Goal: Information Seeking & Learning: Learn about a topic

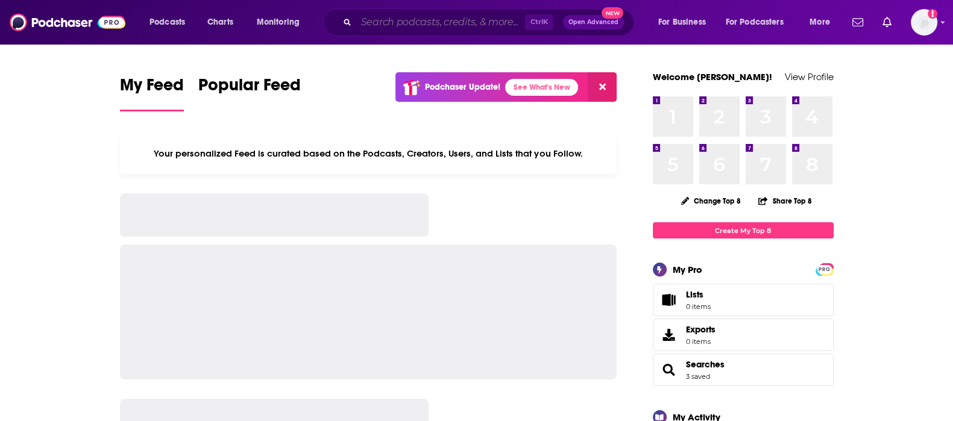
click at [477, 30] on input "Search podcasts, credits, & more..." at bounding box center [440, 22] width 169 height 19
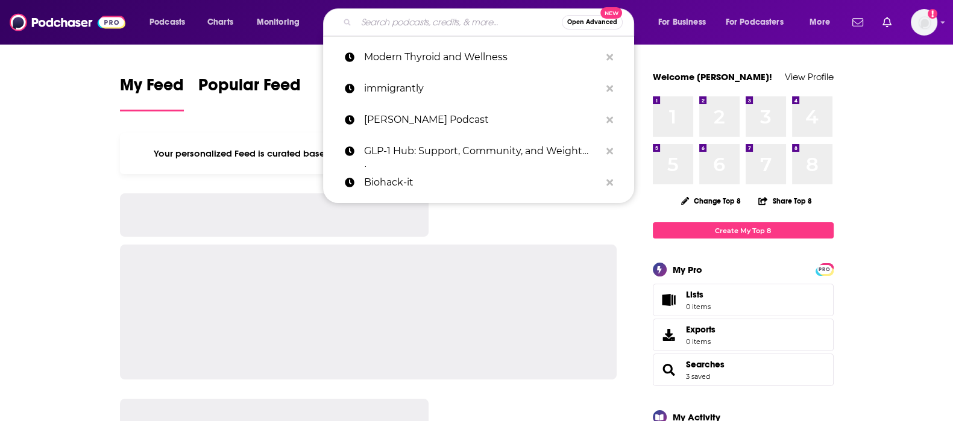
paste input "[PERSON_NAME] Show, The"
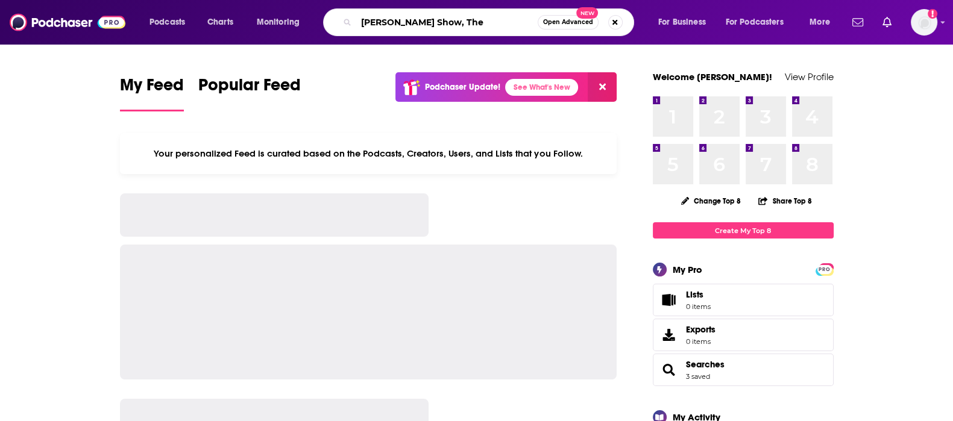
type input "[PERSON_NAME] Show, The"
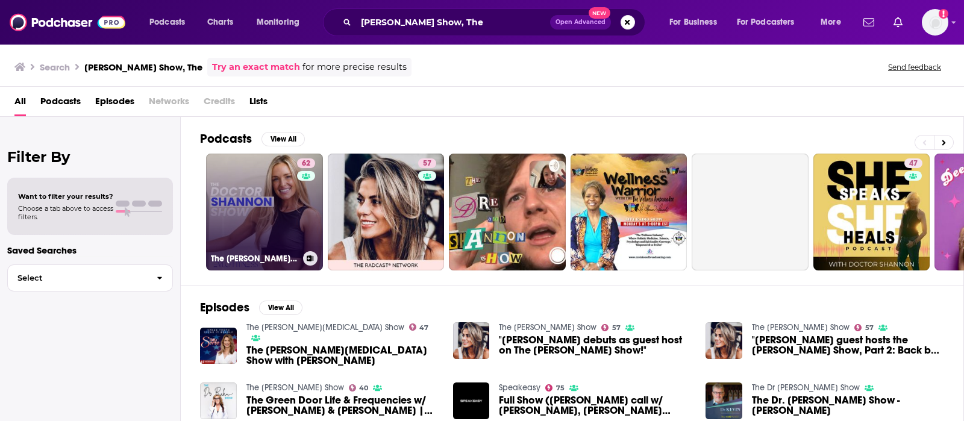
click at [244, 208] on link "62 The [PERSON_NAME] Show" at bounding box center [264, 212] width 117 height 117
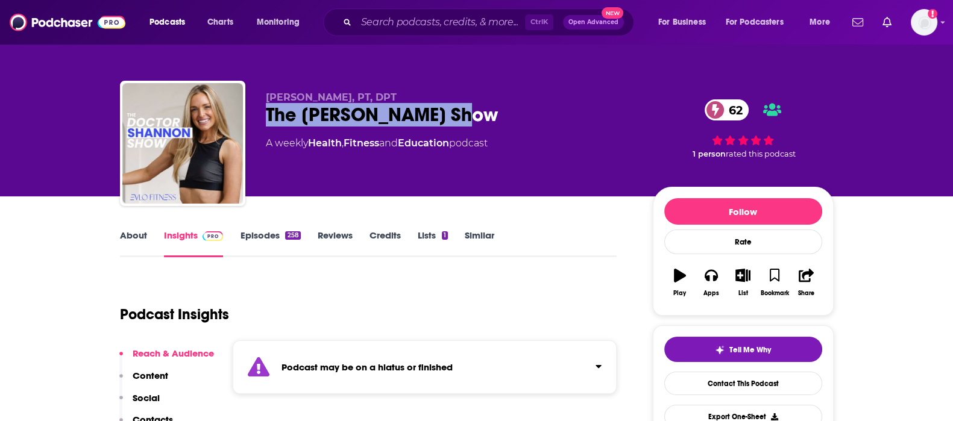
drag, startPoint x: 467, startPoint y: 114, endPoint x: 257, endPoint y: 124, distance: 209.9
click at [257, 124] on div "[PERSON_NAME], PT, DPT The [PERSON_NAME] Show 62 A weekly Health , Fitness and …" at bounding box center [476, 146] width 713 height 130
copy h2 "The [PERSON_NAME] Show"
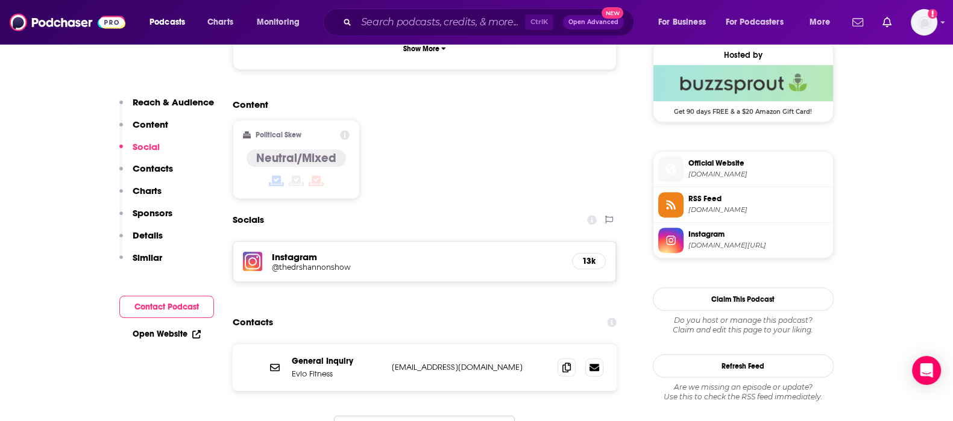
scroll to position [983, 0]
click at [568, 361] on icon at bounding box center [566, 366] width 8 height 10
click at [422, 21] on input "Search podcasts, credits, & more..." at bounding box center [440, 22] width 169 height 19
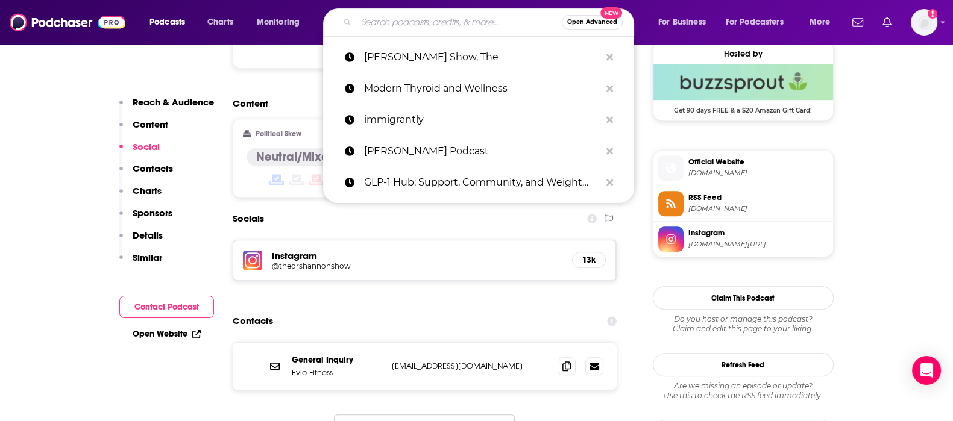
paste input "[EMAIL_ADDRESS][DOMAIN_NAME]"
type input "[EMAIL_ADDRESS][DOMAIN_NAME]"
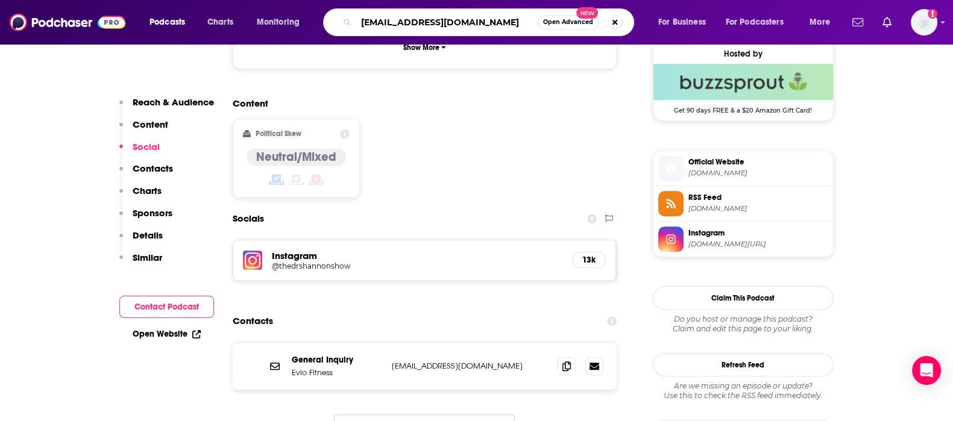
click at [460, 25] on input "[EMAIL_ADDRESS][DOMAIN_NAME]" at bounding box center [446, 22] width 181 height 19
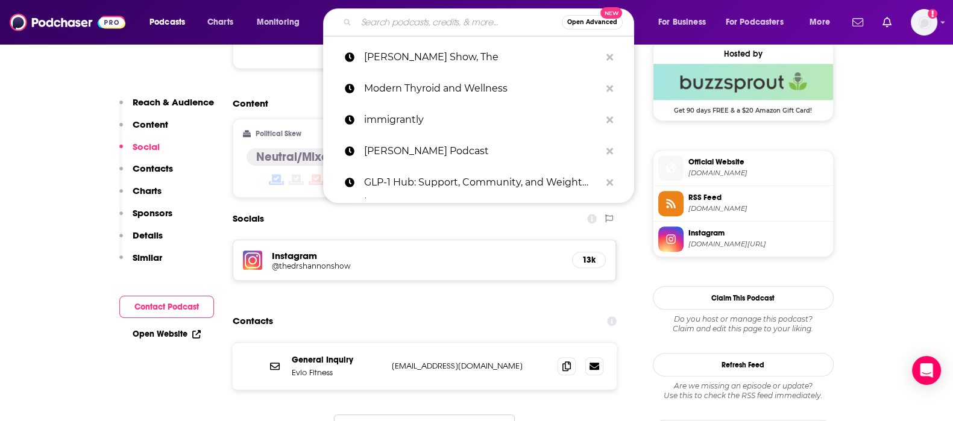
paste input "hol+ by Dr. Taz (formerly Super Woman Wellness)"
type input "hol+ by Dr. Taz (formerly Super Woman Wellness)"
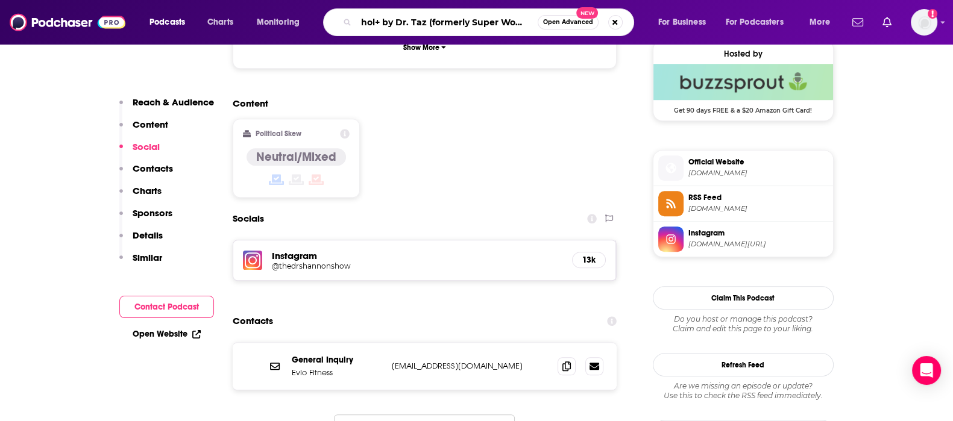
scroll to position [0, 48]
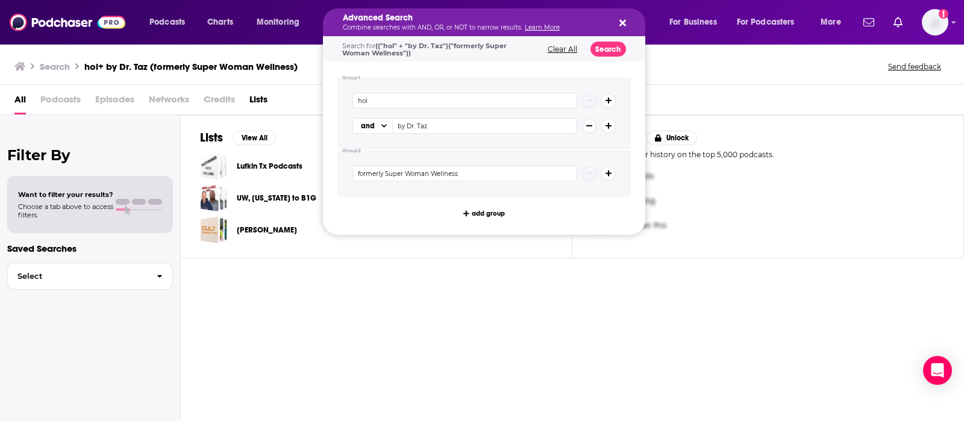
drag, startPoint x: 428, startPoint y: 22, endPoint x: 554, endPoint y: 26, distance: 126.6
click at [625, 20] on icon "Search podcasts, credits, & more..." at bounding box center [622, 23] width 7 height 7
click at [624, 25] on icon "Search podcasts, credits, & more..." at bounding box center [622, 23] width 7 height 7
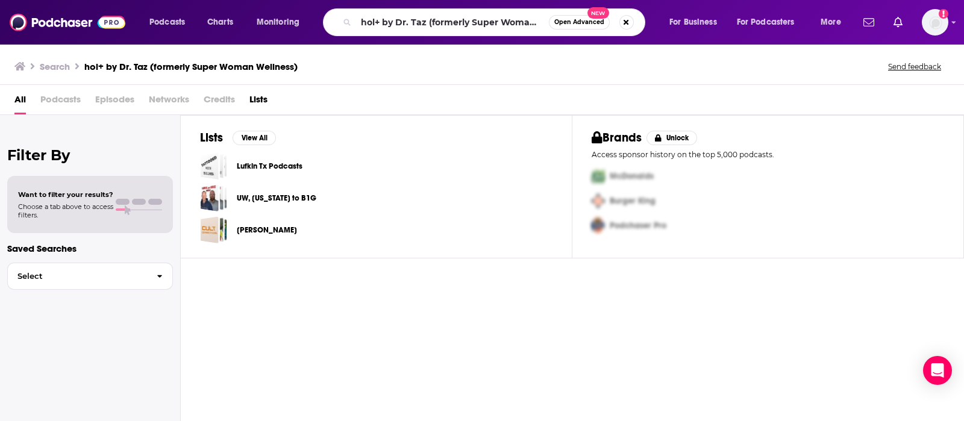
click at [460, 31] on div "hol+ by Dr. Taz (formerly Super Woman Wellness) Open Advanced New" at bounding box center [484, 22] width 322 height 28
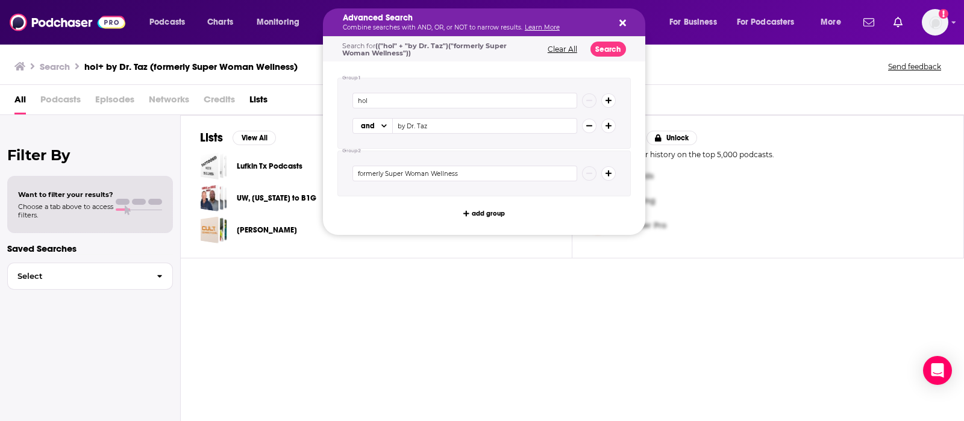
click at [565, 43] on div "Search for (("hol" + "by Dr. Taz")("formerly Super Woman Wellness")) Clear All …" at bounding box center [484, 49] width 322 height 25
click at [562, 45] on button "Clear All" at bounding box center [562, 49] width 37 height 8
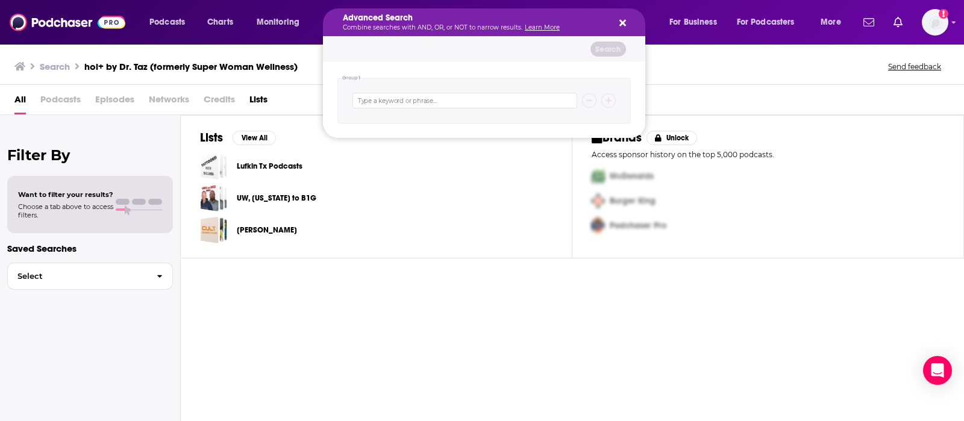
click at [616, 21] on button "Search podcasts, credits, & more..." at bounding box center [621, 22] width 10 height 10
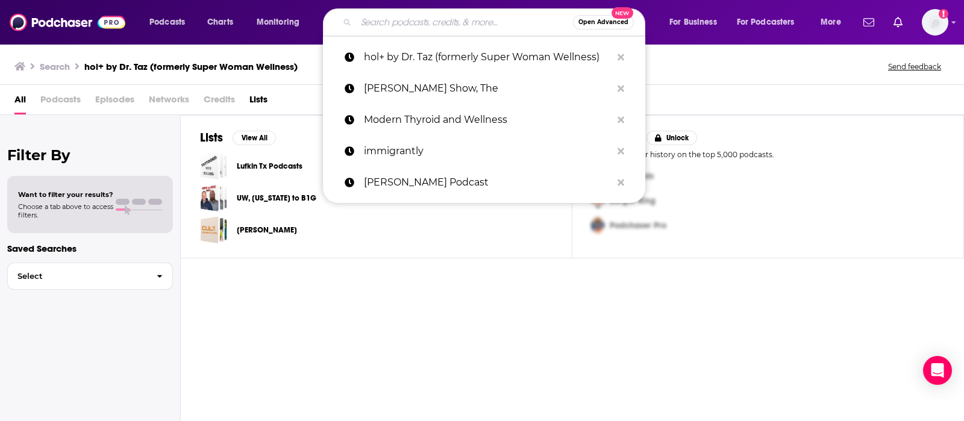
click at [389, 28] on input "Search podcasts, credits, & more..." at bounding box center [464, 22] width 217 height 19
paste input "hol+ by Dr. Taz (formerly Super Woman Wellness)"
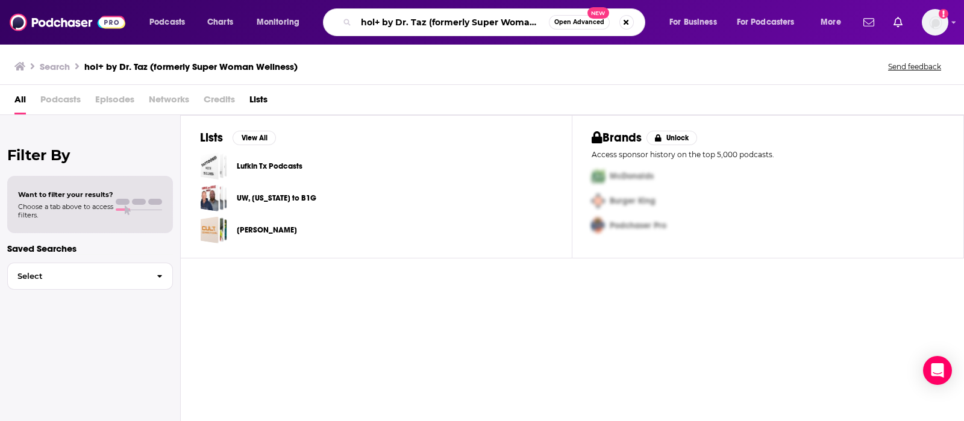
scroll to position [0, 36]
drag, startPoint x: 390, startPoint y: 22, endPoint x: 572, endPoint y: 24, distance: 182.6
click at [572, 24] on div "hol+ by Dr. Taz (formerly Super Woman Wellness) Open Advanced New" at bounding box center [484, 22] width 322 height 28
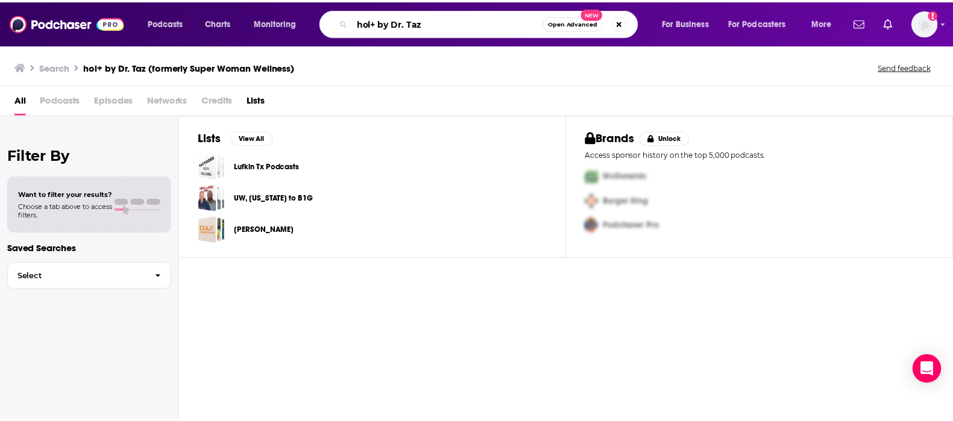
scroll to position [0, 0]
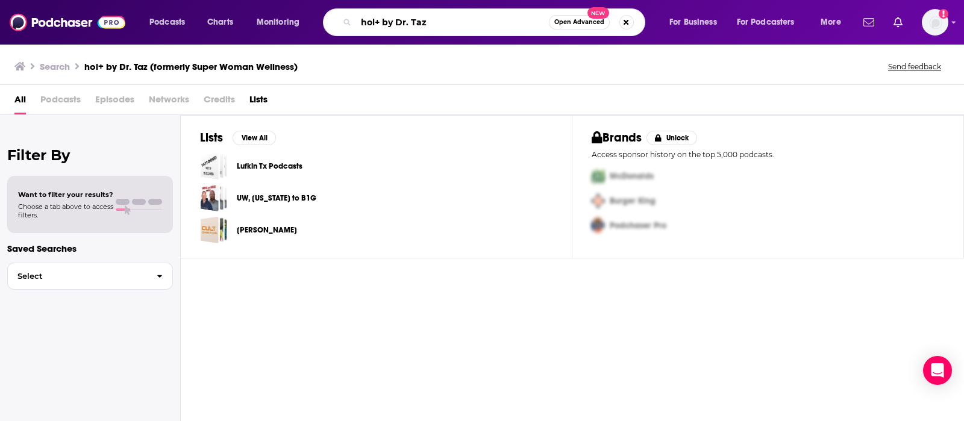
type input "hol+ by Dr. Taz"
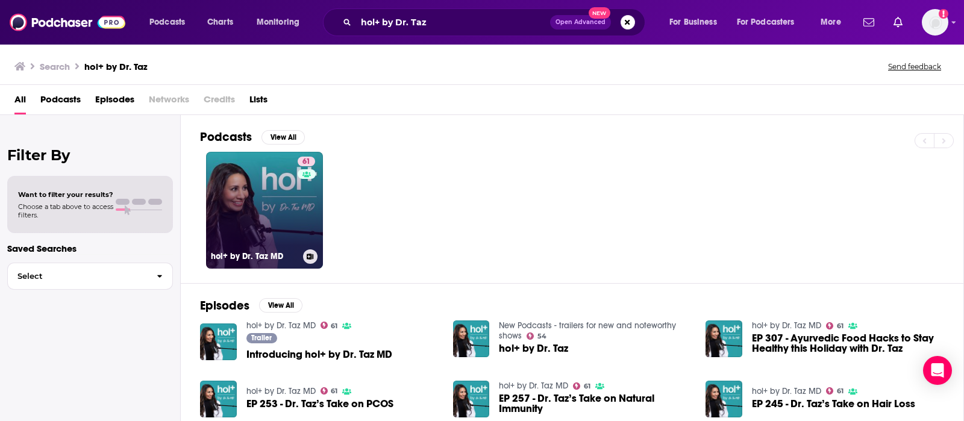
click at [243, 222] on link "61 hol+ by Dr. Taz MD" at bounding box center [264, 210] width 117 height 117
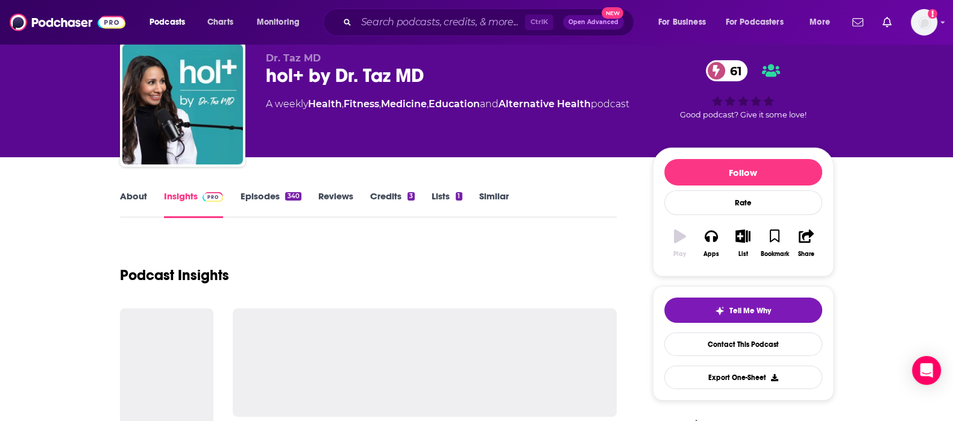
scroll to position [226, 0]
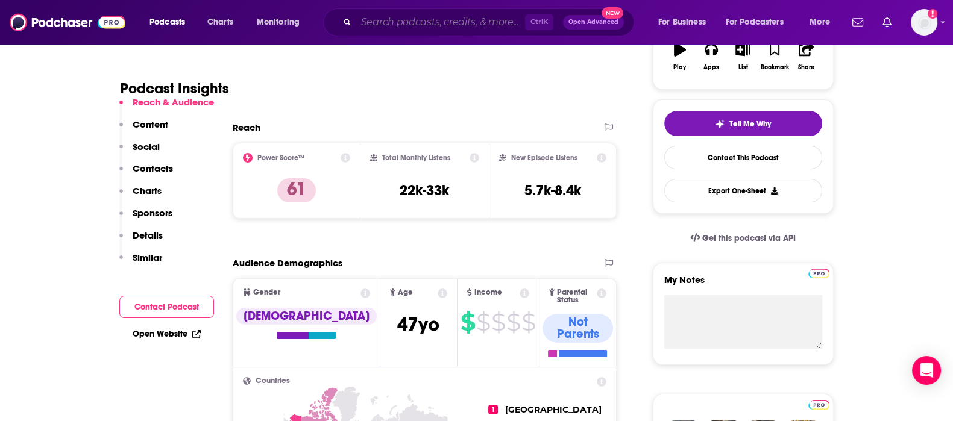
click at [424, 21] on input "Search podcasts, credits, & more..." at bounding box center [440, 22] width 169 height 19
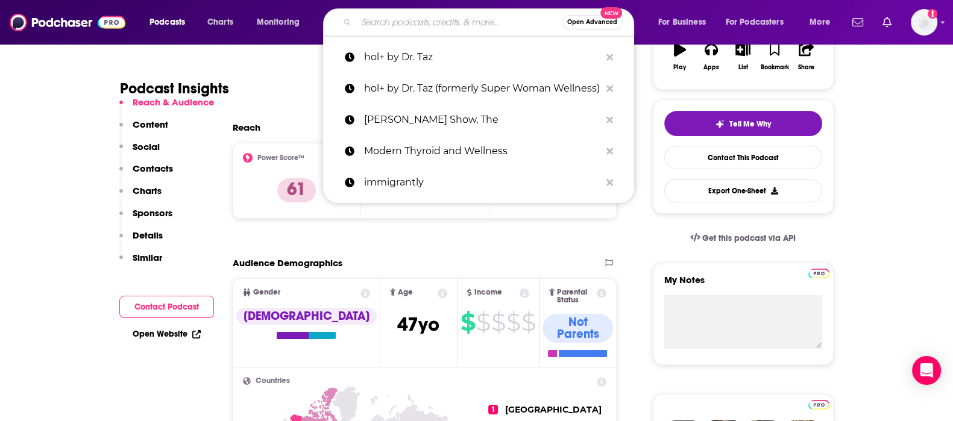
paste input "Hormone Prosperity Podcast"
type input "Hormone Prosperity Podcast"
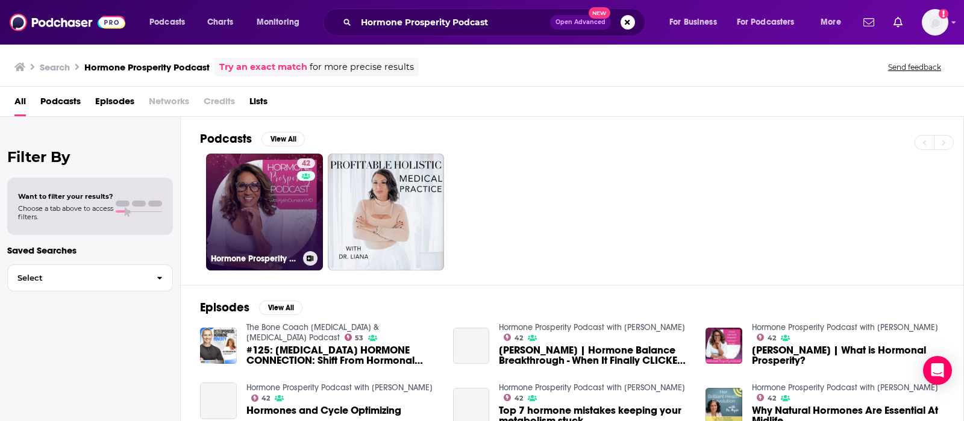
click at [229, 203] on link "42 Hormone Prosperity Podcast with [PERSON_NAME]" at bounding box center [264, 212] width 117 height 117
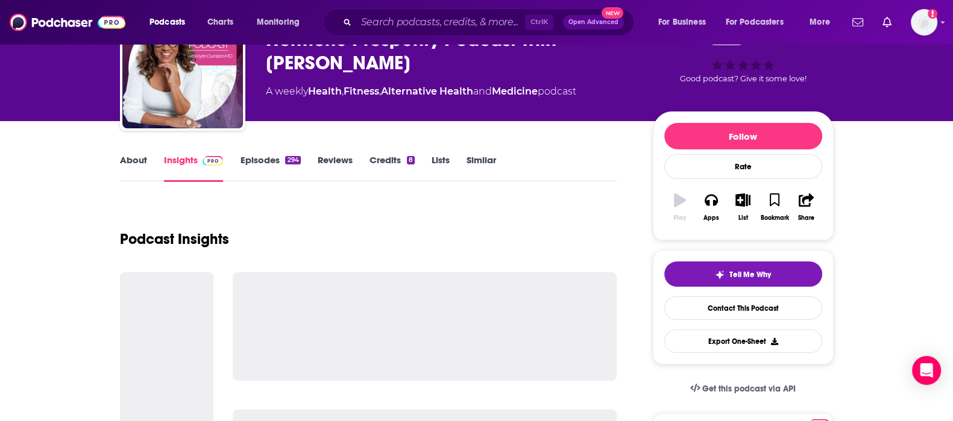
scroll to position [150, 0]
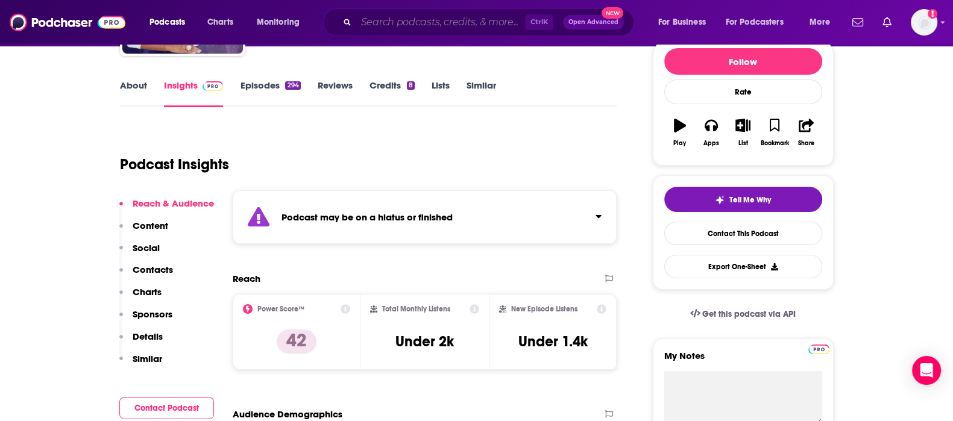
click at [464, 23] on input "Search podcasts, credits, & more..." at bounding box center [440, 22] width 169 height 19
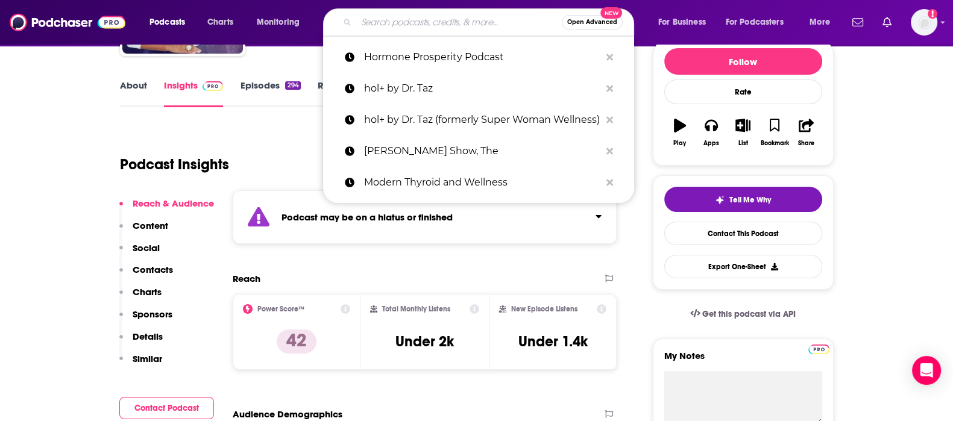
paste input "How to Age Up"
type input "How to Age Up"
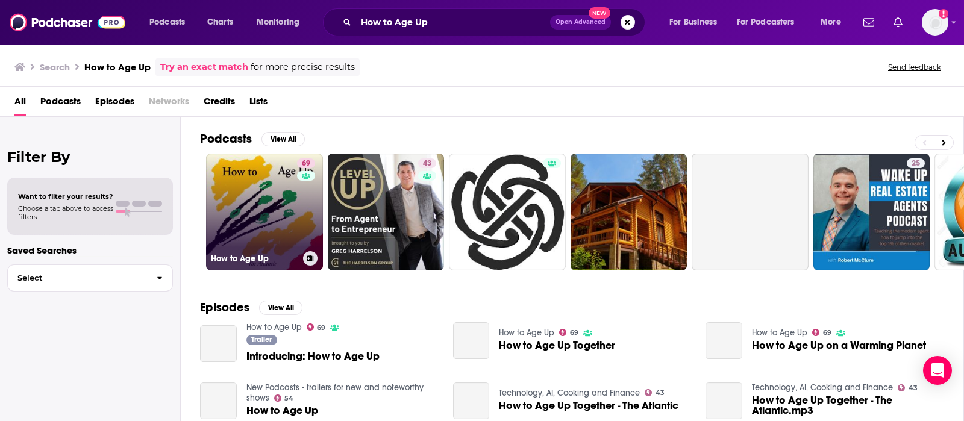
click at [248, 193] on link "69 How to Age Up" at bounding box center [264, 212] width 117 height 117
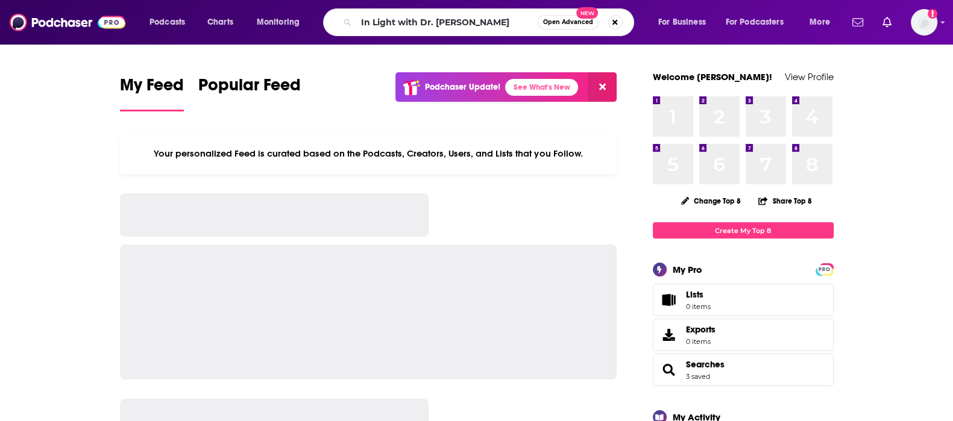
type input "In Light with Dr. Anita Phillips"
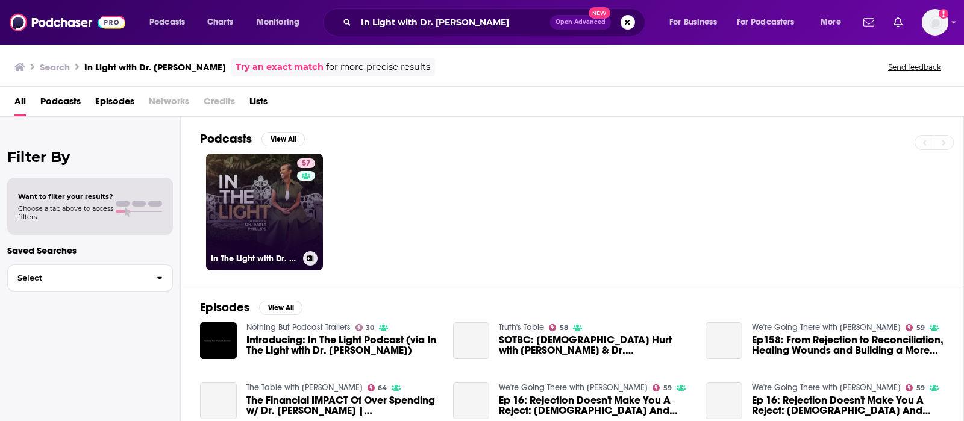
click at [262, 208] on link "57 In The Light with Dr. Anita Phillips" at bounding box center [264, 212] width 117 height 117
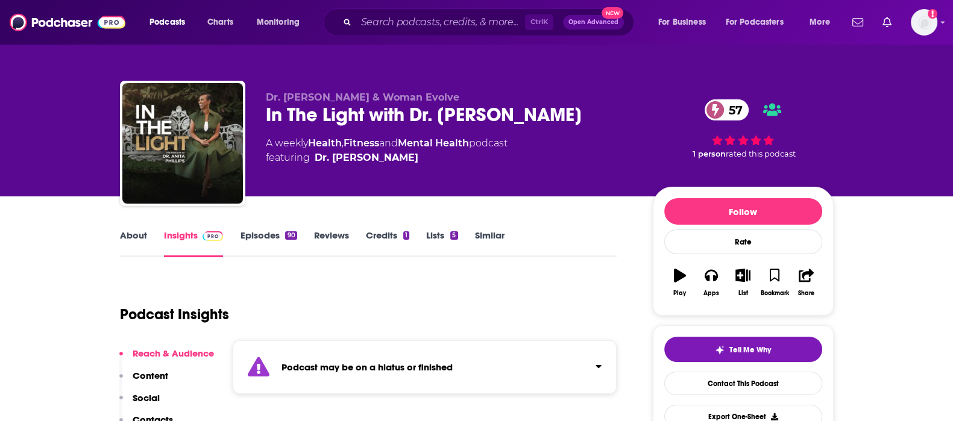
scroll to position [150, 0]
